Goal: Task Accomplishment & Management: Use online tool/utility

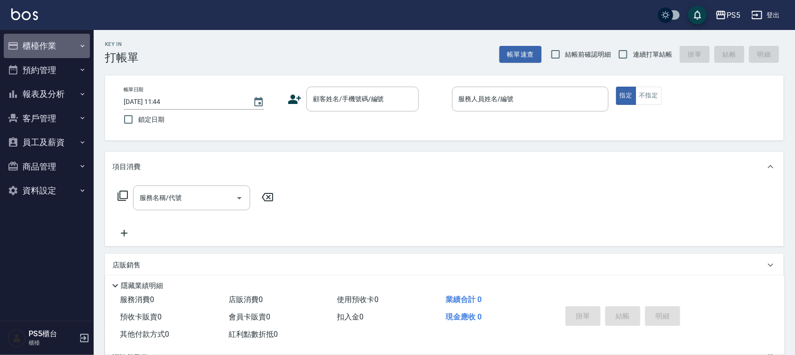
click at [50, 47] on button "櫃檯作業" at bounding box center [47, 46] width 86 height 24
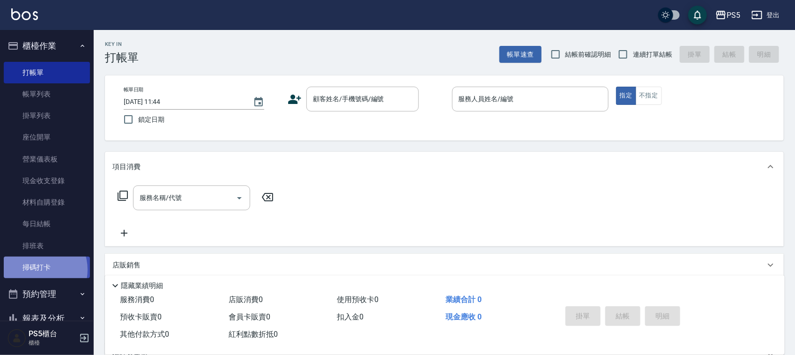
click at [37, 270] on link "掃碼打卡" at bounding box center [47, 268] width 86 height 22
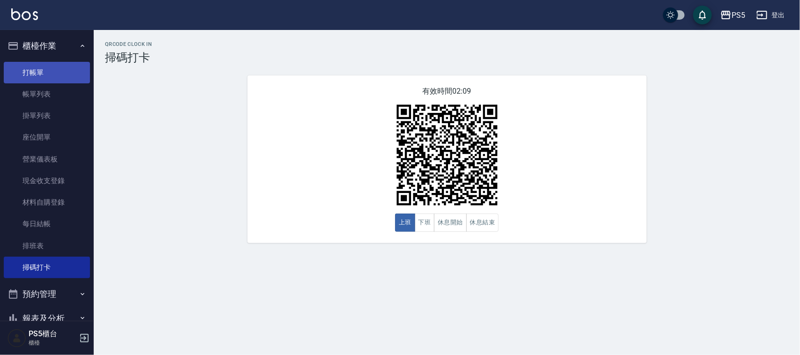
click at [47, 65] on link "打帳單" at bounding box center [47, 73] width 86 height 22
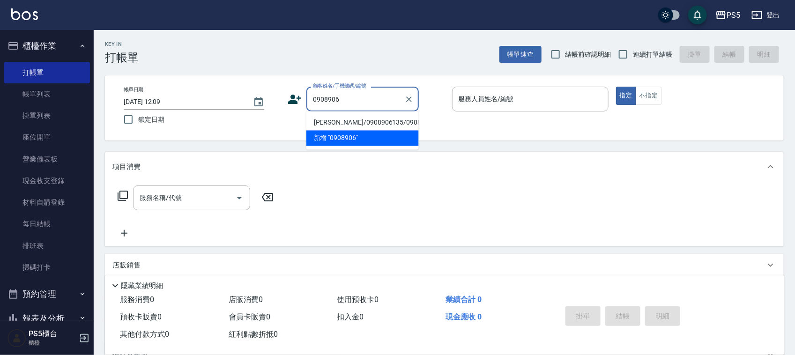
click at [337, 121] on li "[PERSON_NAME]/0908906135/0908906135" at bounding box center [363, 122] width 112 height 15
type input "[PERSON_NAME]/0908906135/0908906135"
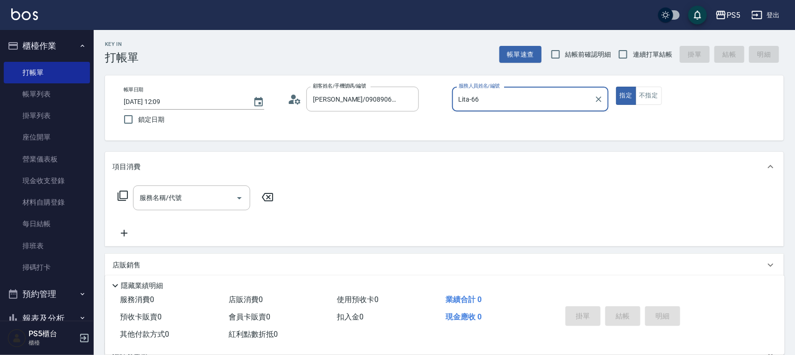
click at [616, 87] on button "指定" at bounding box center [626, 96] width 20 height 18
type input "Lita-6"
type button "true"
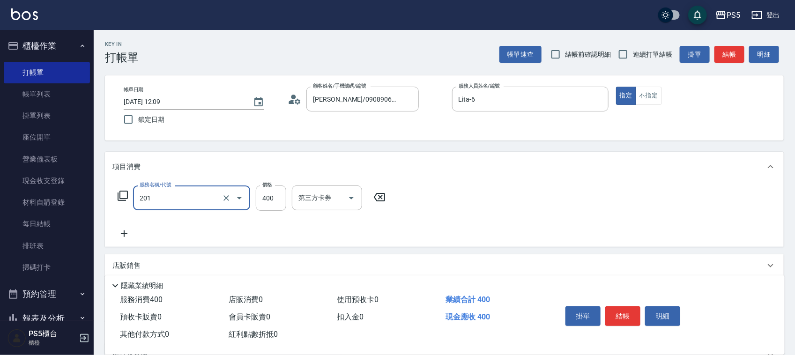
type input "洗剪400(201)"
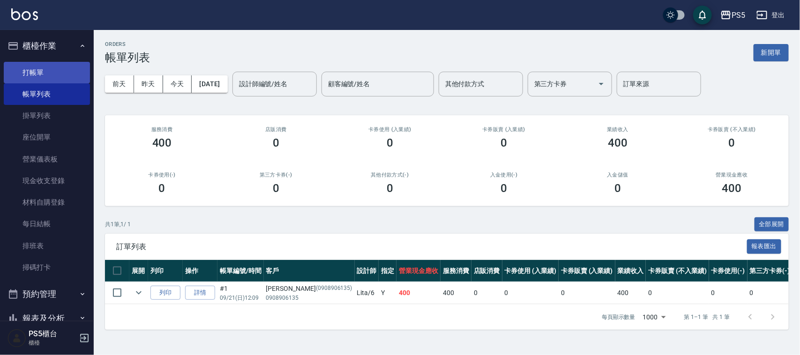
drag, startPoint x: 22, startPoint y: 74, endPoint x: 30, endPoint y: 70, distance: 7.8
click at [24, 74] on link "打帳單" at bounding box center [47, 73] width 86 height 22
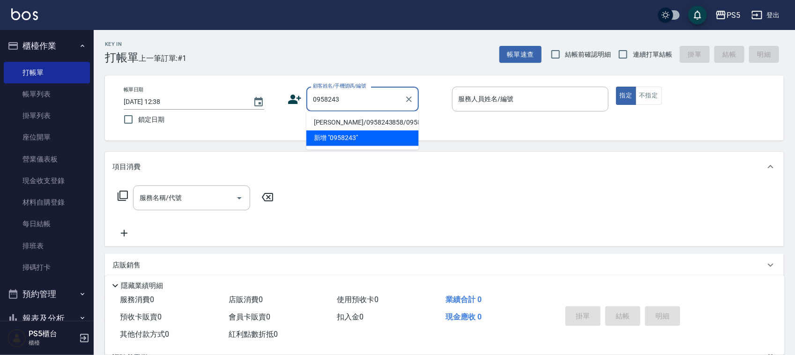
click at [322, 118] on li "[PERSON_NAME]/0958243858/0958243858" at bounding box center [363, 122] width 112 height 15
type input "[PERSON_NAME]/0958243858/0958243858"
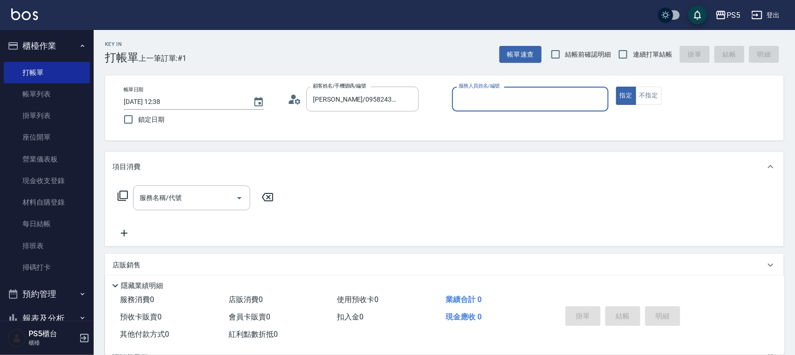
type input "Lita-6"
click at [616, 87] on button "指定" at bounding box center [626, 96] width 20 height 18
type button "true"
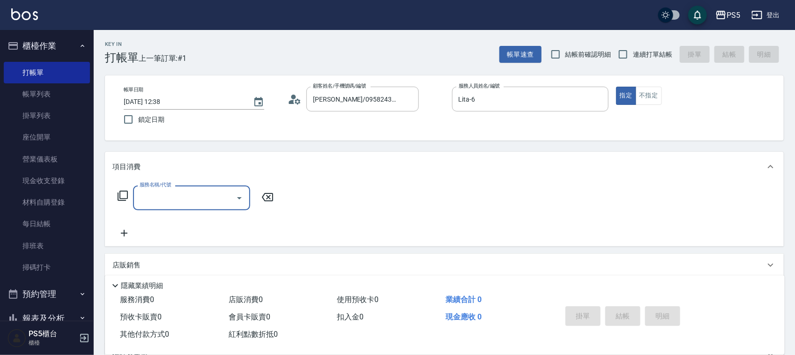
click at [305, 129] on div "帳單日期 [DATE] 12:38 鎖定日期 顧客姓名/手機號碼/編號 [PERSON_NAME]/0958243858/0958243858 顧客姓名/手機…" at bounding box center [444, 108] width 657 height 43
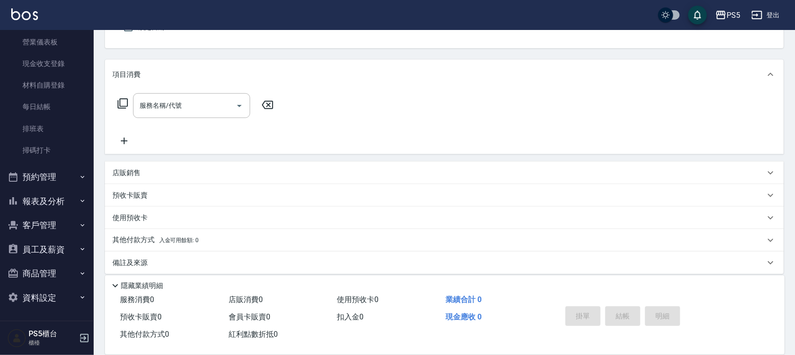
scroll to position [100, 0]
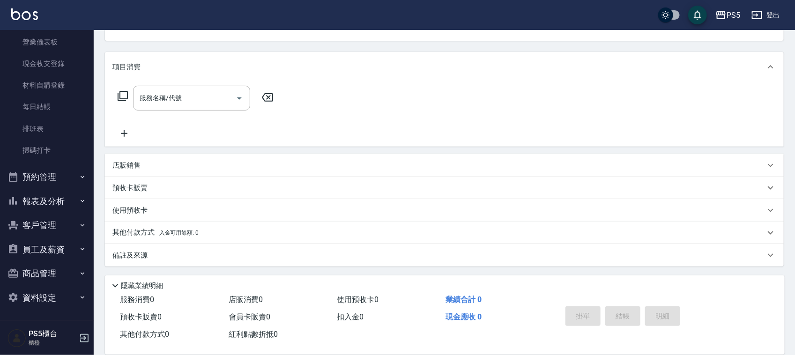
click at [138, 167] on p "店販銷售" at bounding box center [126, 166] width 28 height 10
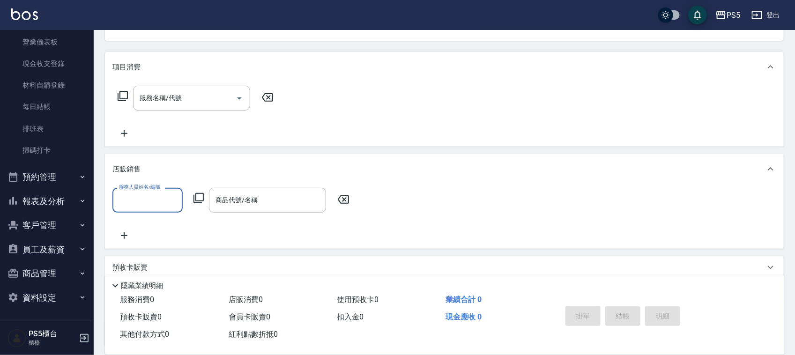
scroll to position [0, 0]
type input "Lita-6"
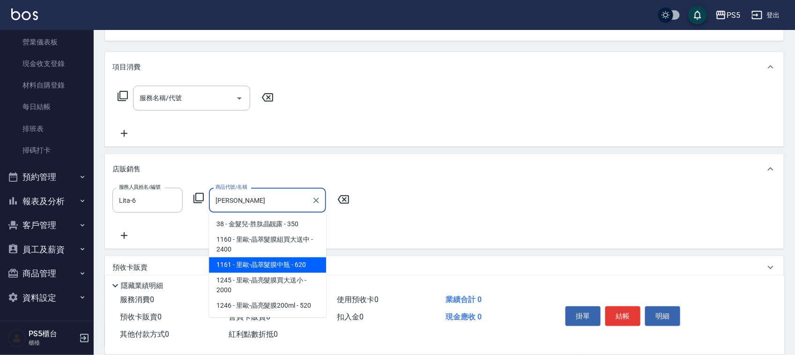
type input "[PERSON_NAME]萃髮膜中瓶"
